Goal: Task Accomplishment & Management: Use online tool/utility

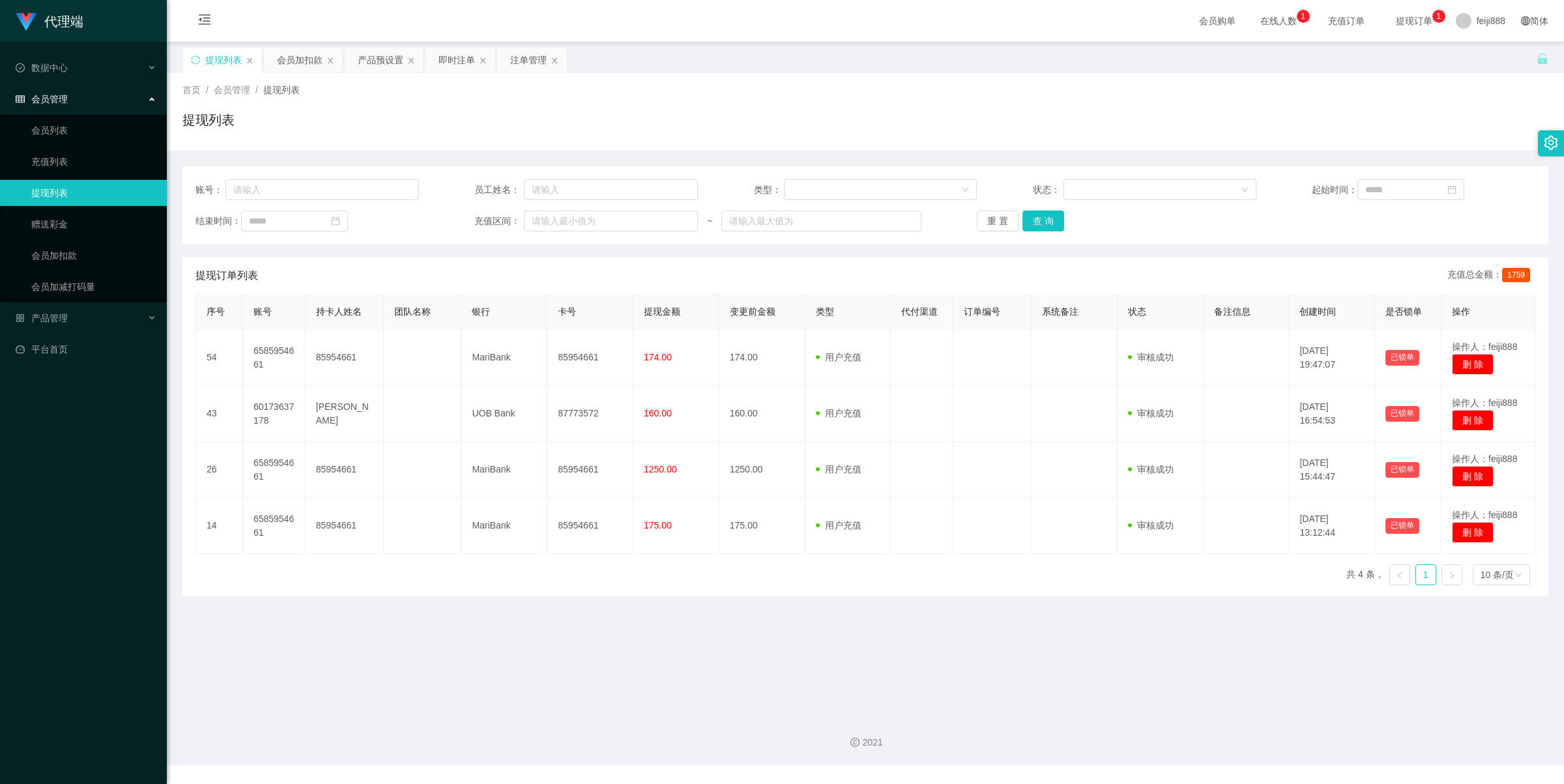
click at [767, 265] on div "提现订单列表 充值总金额： 1759" at bounding box center [865, 276] width 1340 height 37
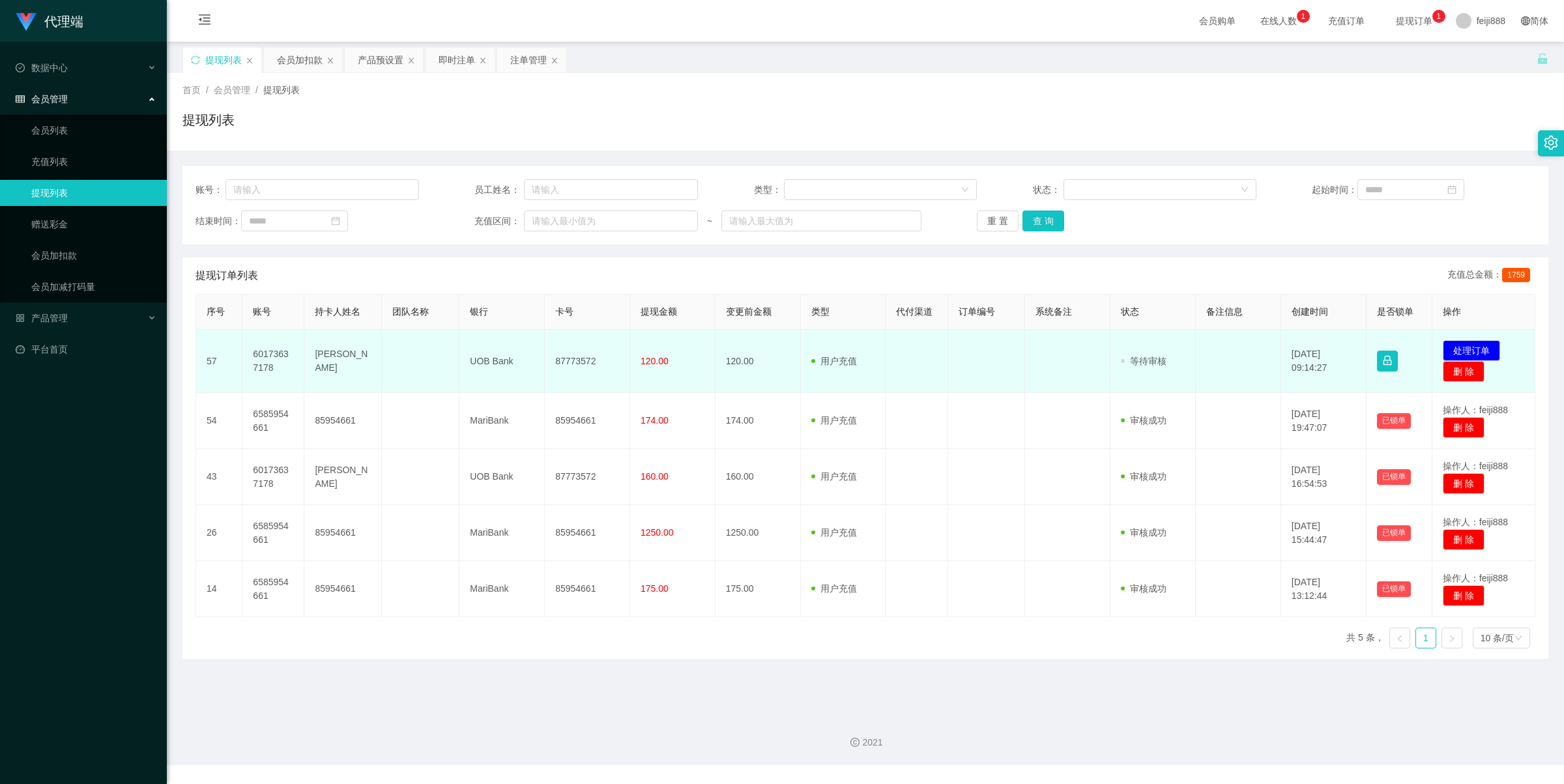
click at [567, 360] on td "87773572" at bounding box center [587, 361] width 85 height 63
click at [567, 360] on td "87773572" at bounding box center [587, 361] width 85 height 63
copy td "87773572"
click at [1473, 344] on button "处理订单" at bounding box center [1471, 350] width 57 height 21
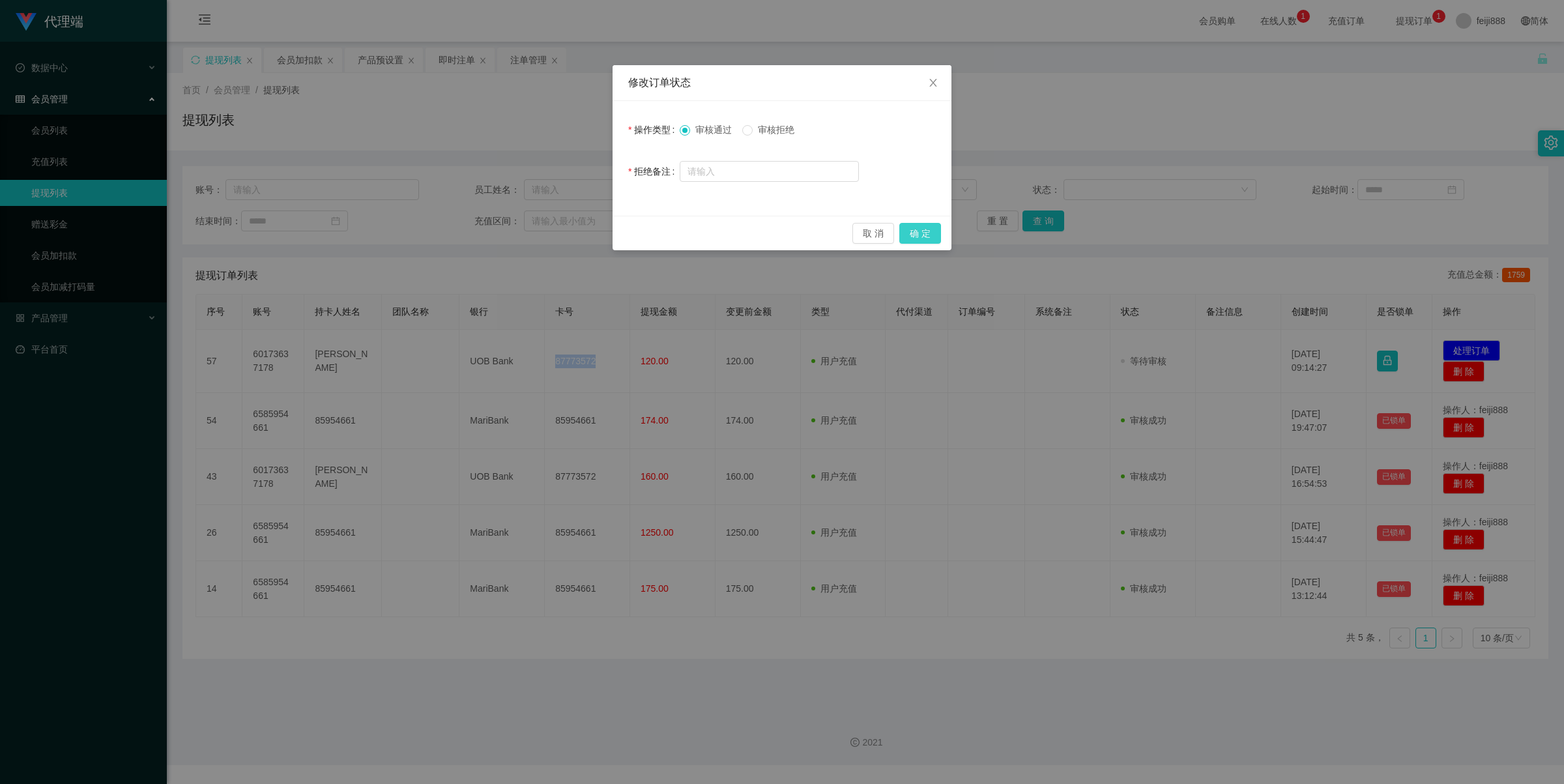
click at [907, 234] on button "确 定" at bounding box center [920, 233] width 42 height 21
